Goal: Task Accomplishment & Management: Manage account settings

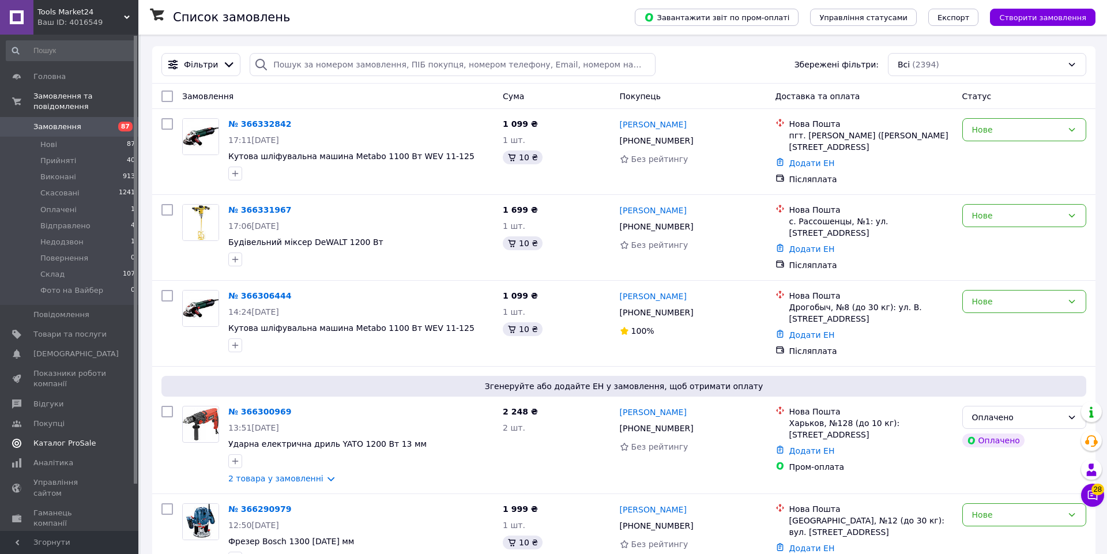
click at [88, 450] on link "Каталог ProSale" at bounding box center [71, 444] width 142 height 20
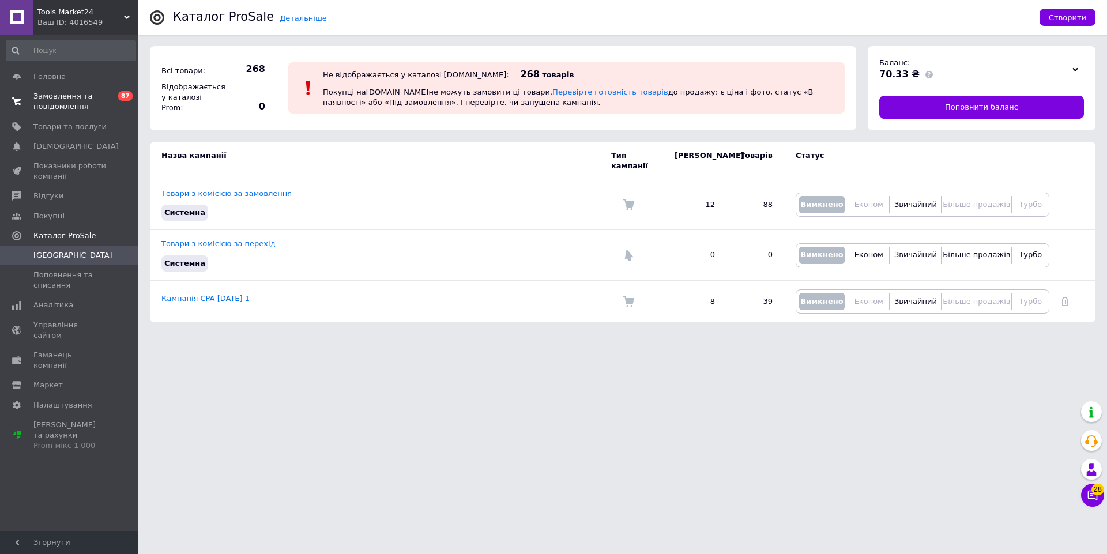
click at [87, 100] on span "Замовлення та повідомлення" at bounding box center [69, 101] width 73 height 21
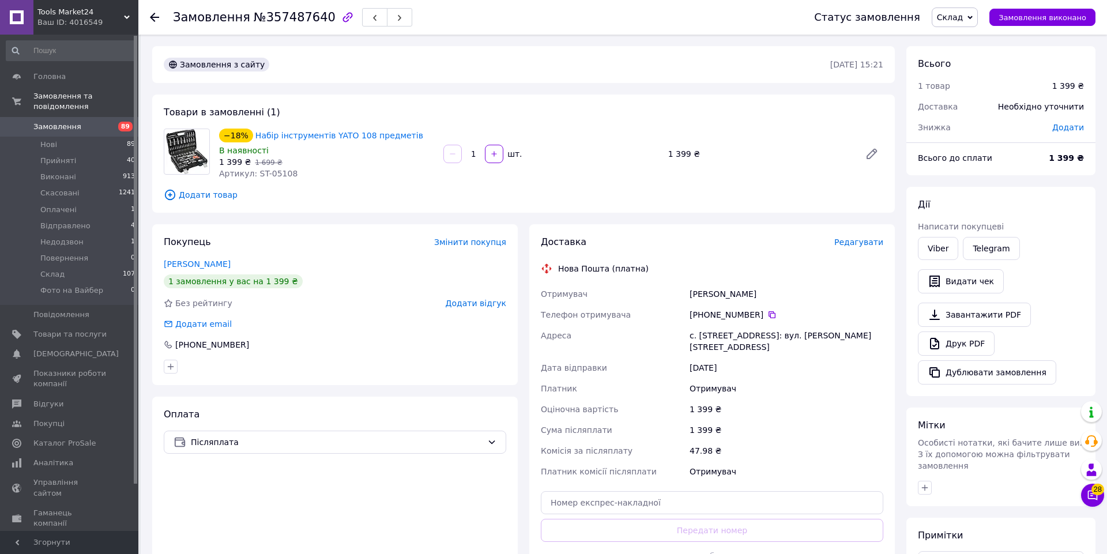
scroll to position [157, 0]
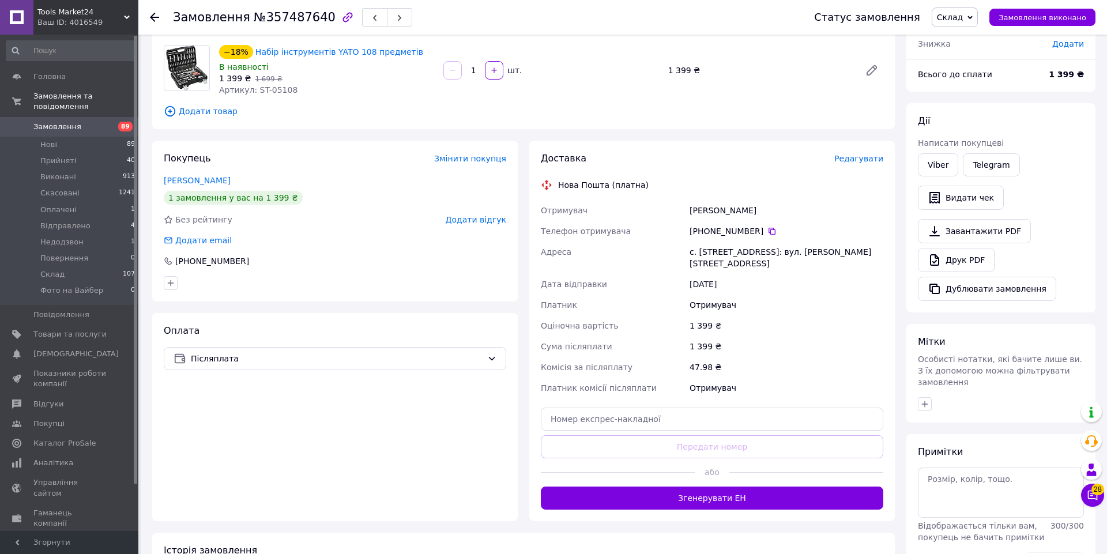
scroll to position [157, 0]
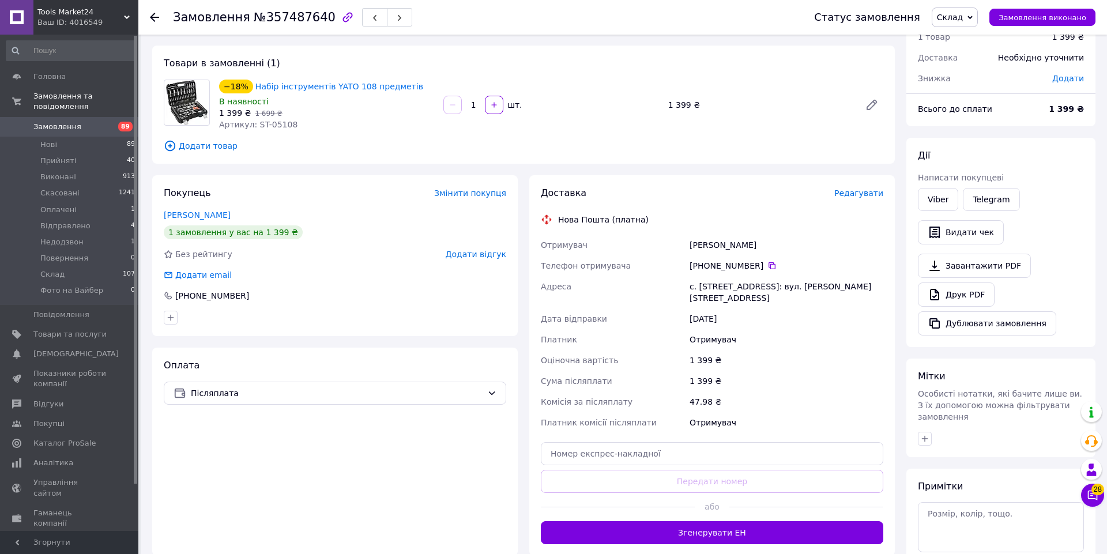
scroll to position [157, 0]
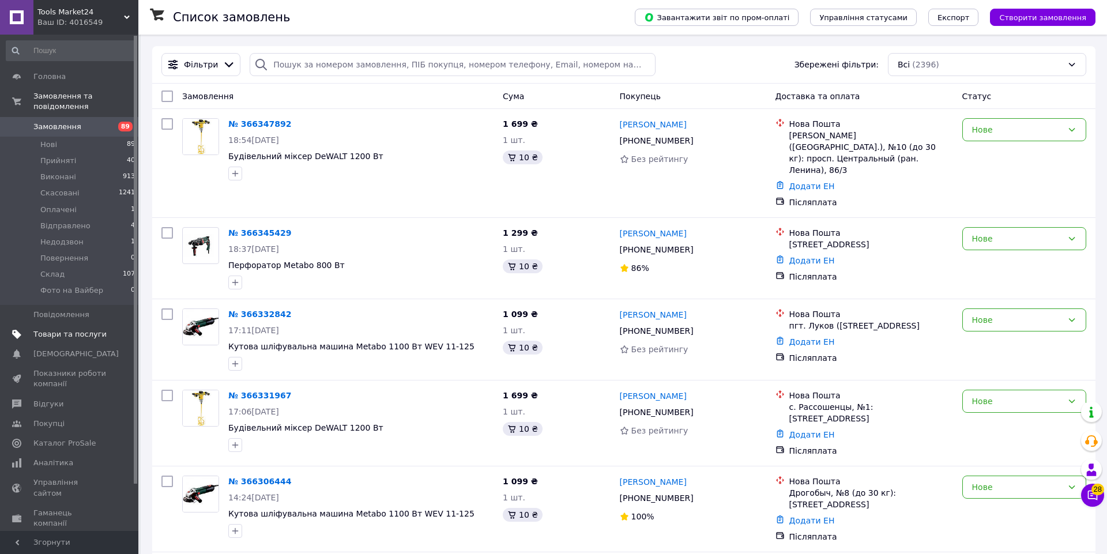
click at [67, 335] on span "Товари та послуги" at bounding box center [69, 334] width 73 height 10
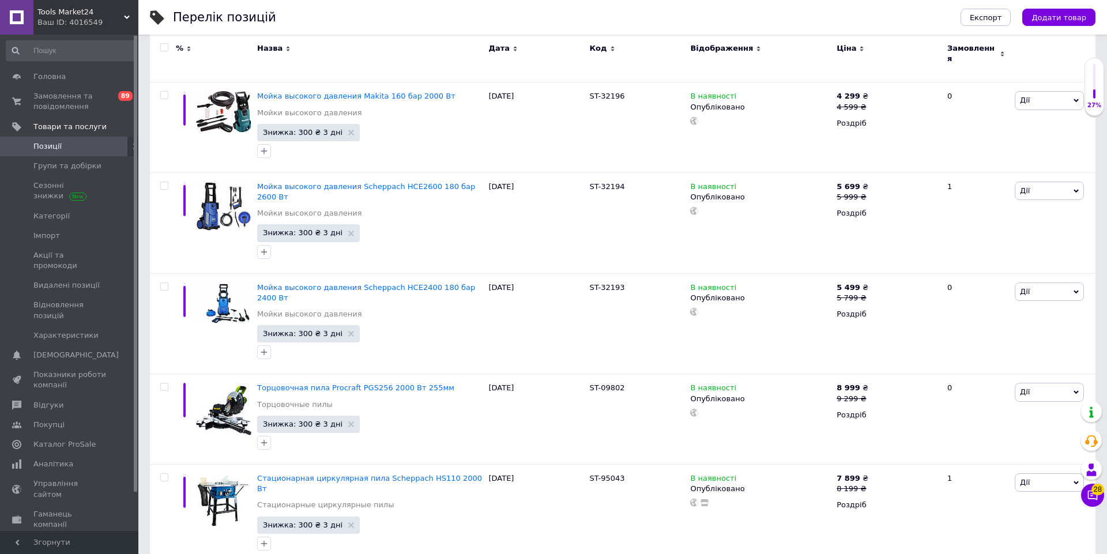
scroll to position [8785, 0]
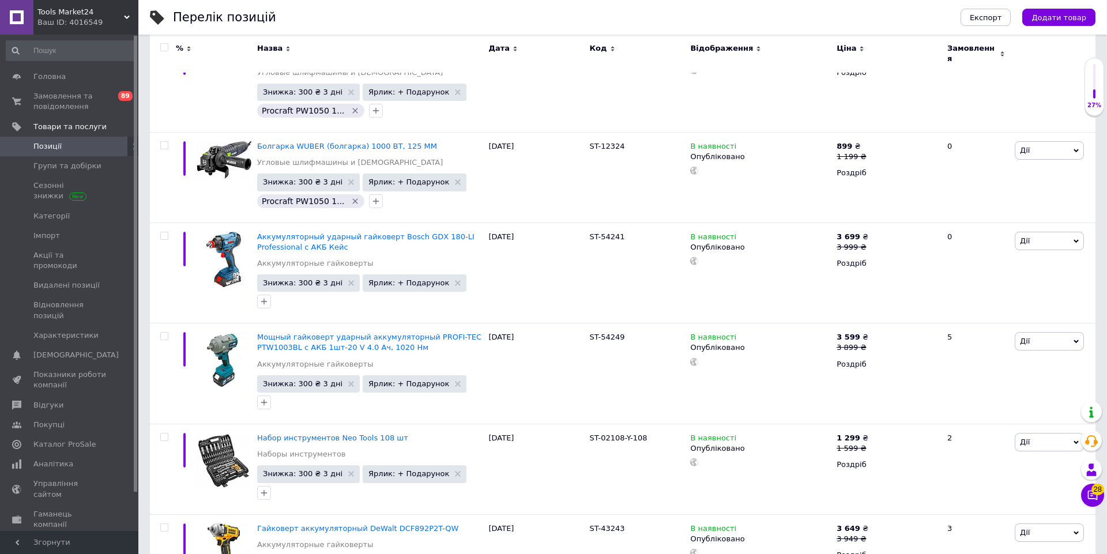
scroll to position [6283, 0]
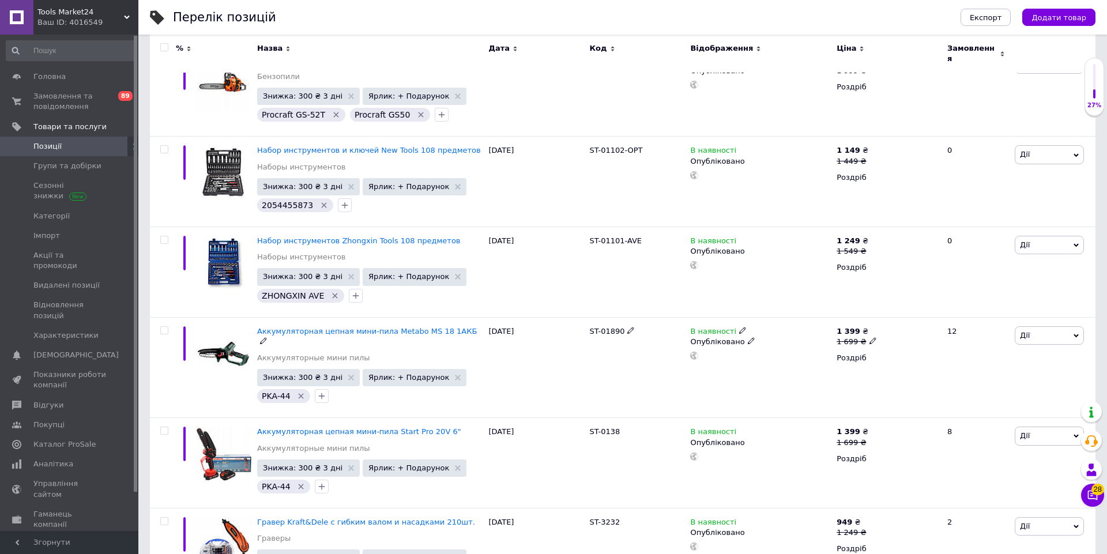
scroll to position [8859, 0]
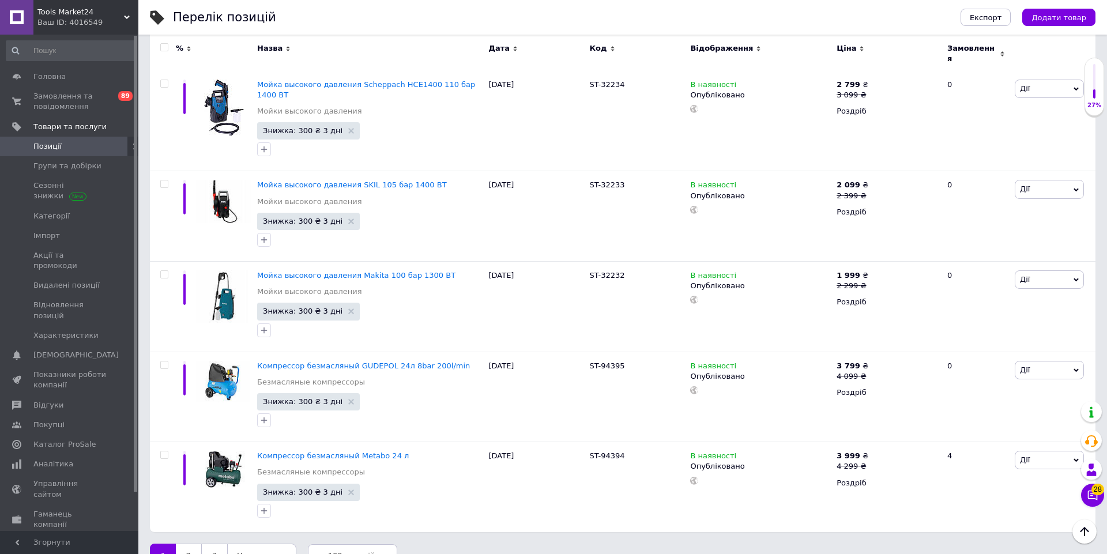
scroll to position [8785, 0]
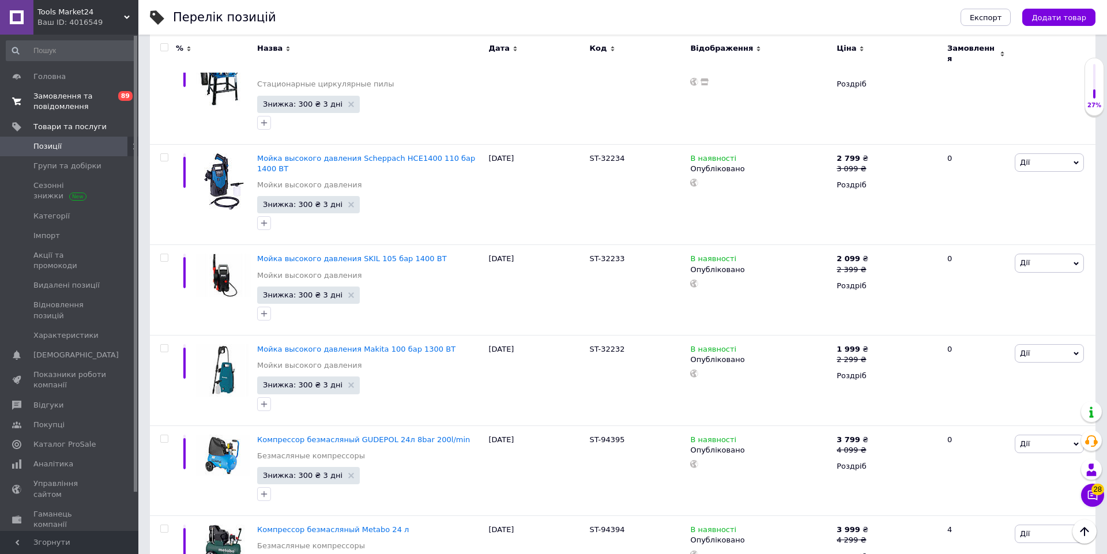
click at [69, 99] on span "Замовлення та повідомлення" at bounding box center [69, 101] width 73 height 21
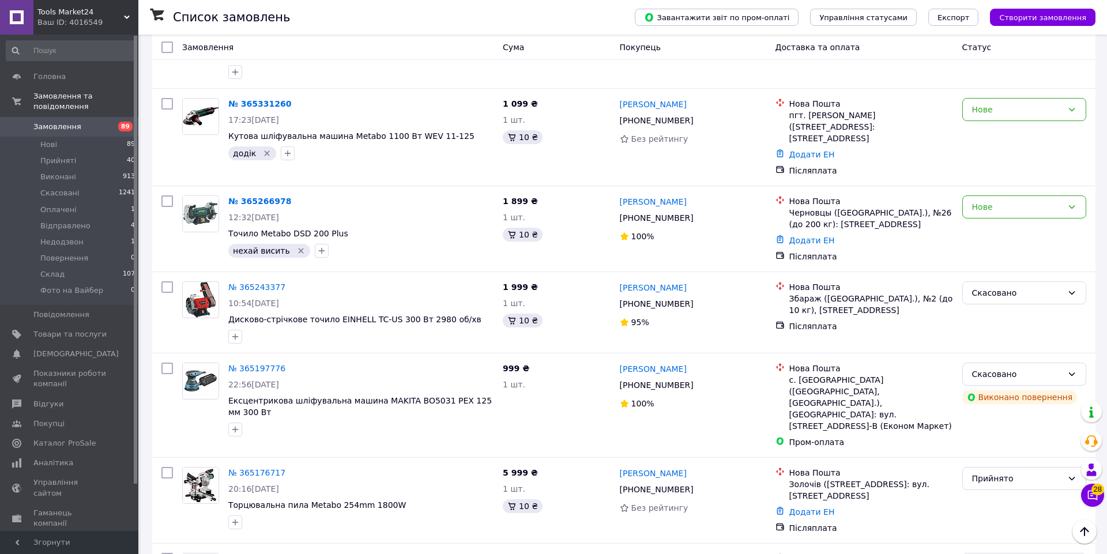
scroll to position [8296, 0]
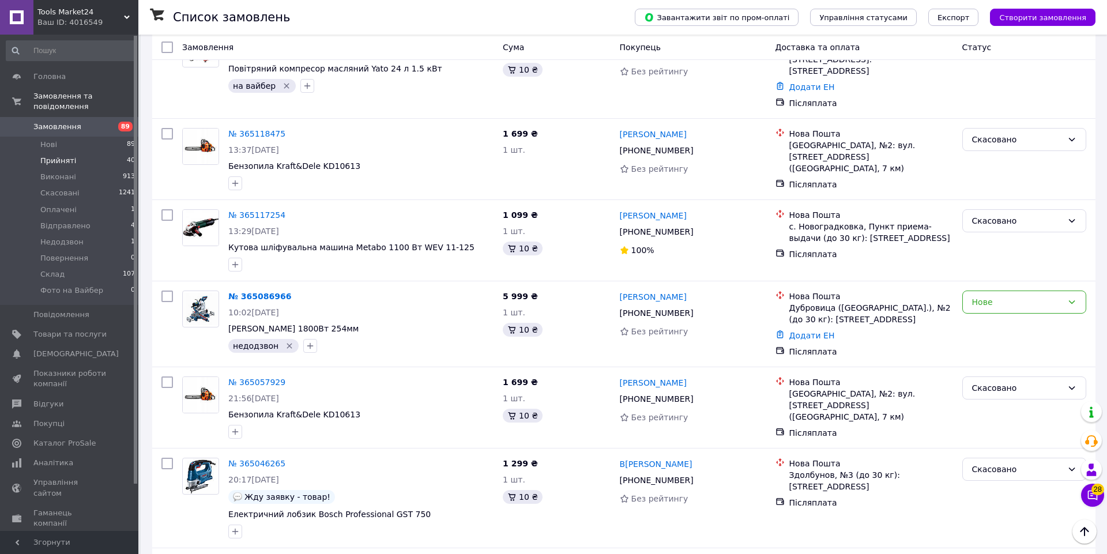
click at [89, 163] on li "Прийняті 40" at bounding box center [71, 161] width 142 height 16
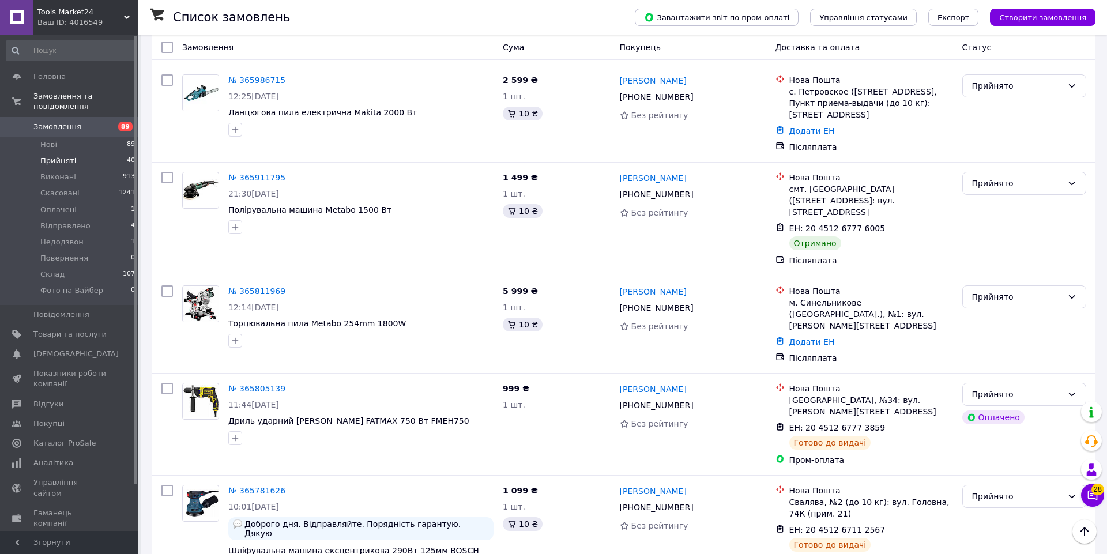
scroll to position [281, 0]
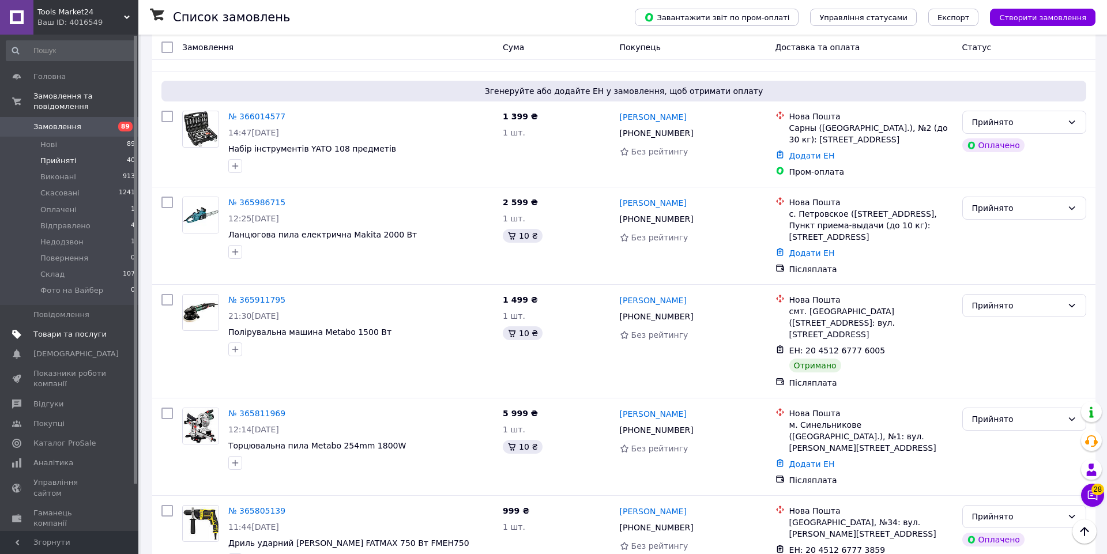
click at [56, 343] on link "Товари та послуги" at bounding box center [71, 335] width 142 height 20
